Goal: Task Accomplishment & Management: Manage account settings

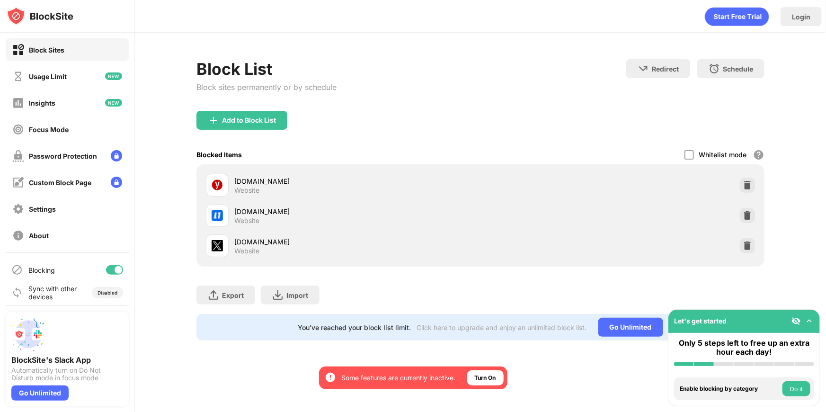
click at [115, 270] on div at bounding box center [119, 270] width 8 height 8
click at [107, 268] on div at bounding box center [111, 270] width 8 height 8
click at [115, 270] on div at bounding box center [119, 270] width 8 height 8
click at [113, 267] on div at bounding box center [114, 269] width 17 height 9
click at [115, 270] on div at bounding box center [119, 270] width 8 height 8
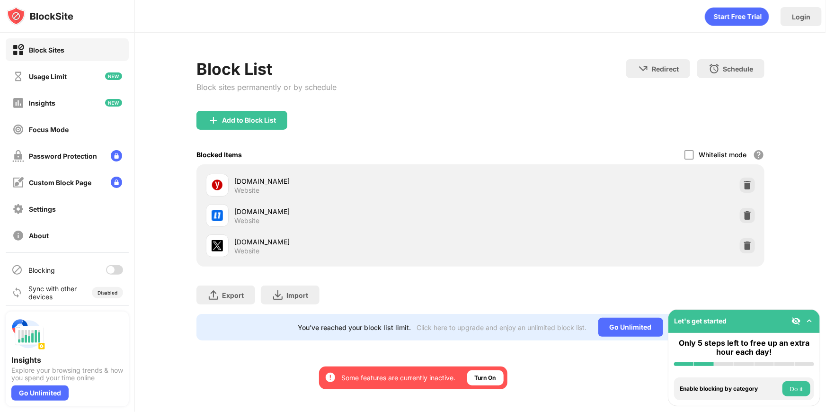
click at [113, 272] on div at bounding box center [114, 269] width 17 height 9
